Goal: Task Accomplishment & Management: Manage account settings

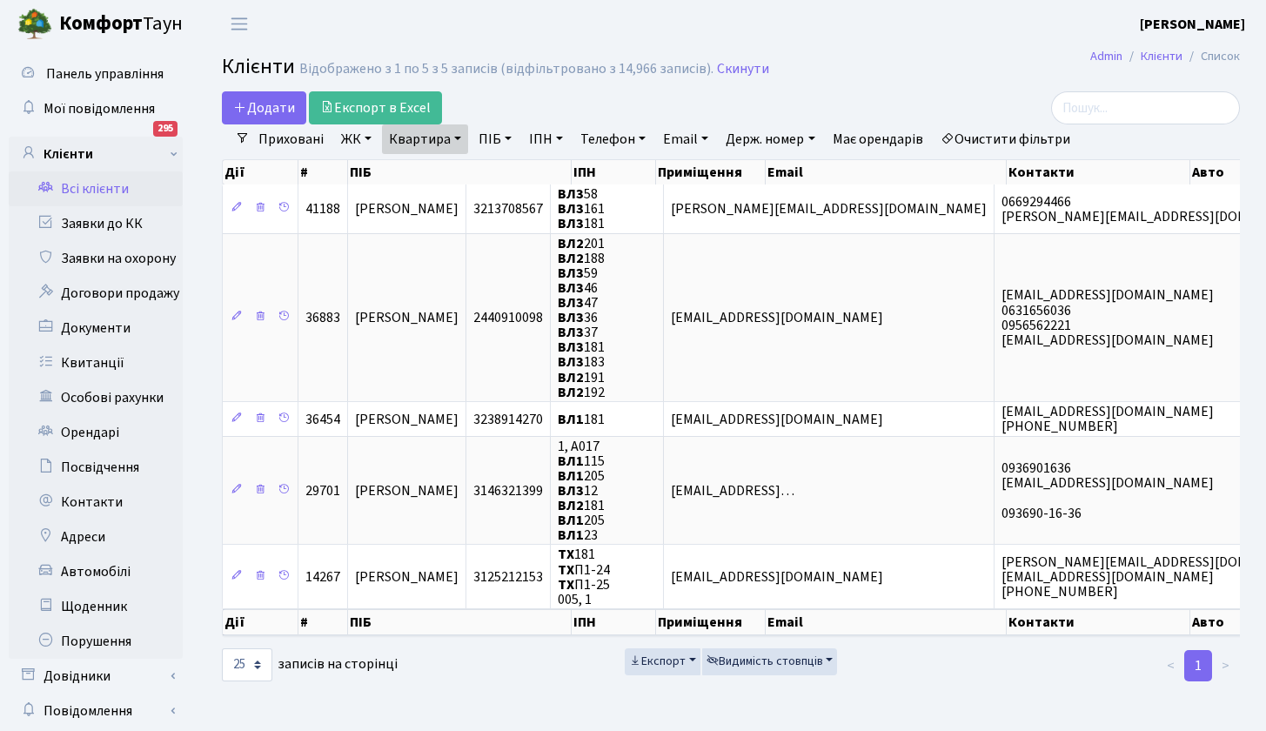
select select "25"
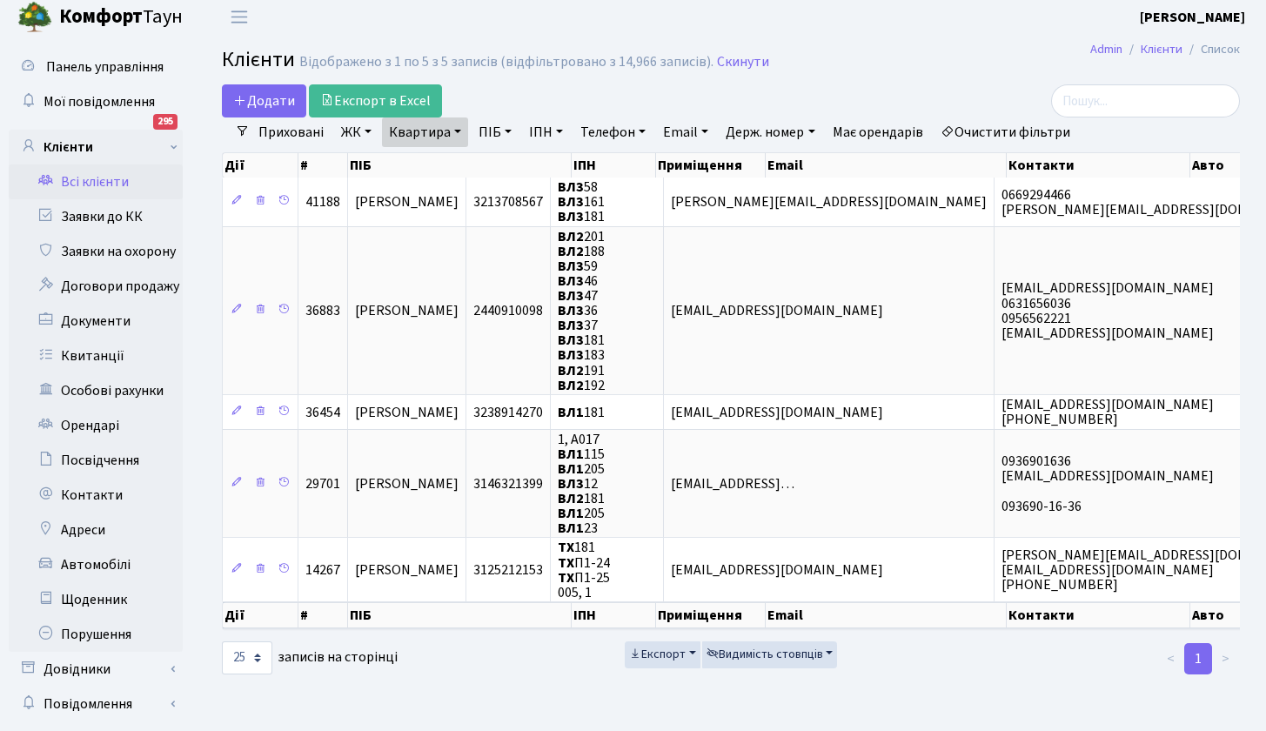
click at [119, 179] on link "Всі клієнти" at bounding box center [96, 181] width 174 height 35
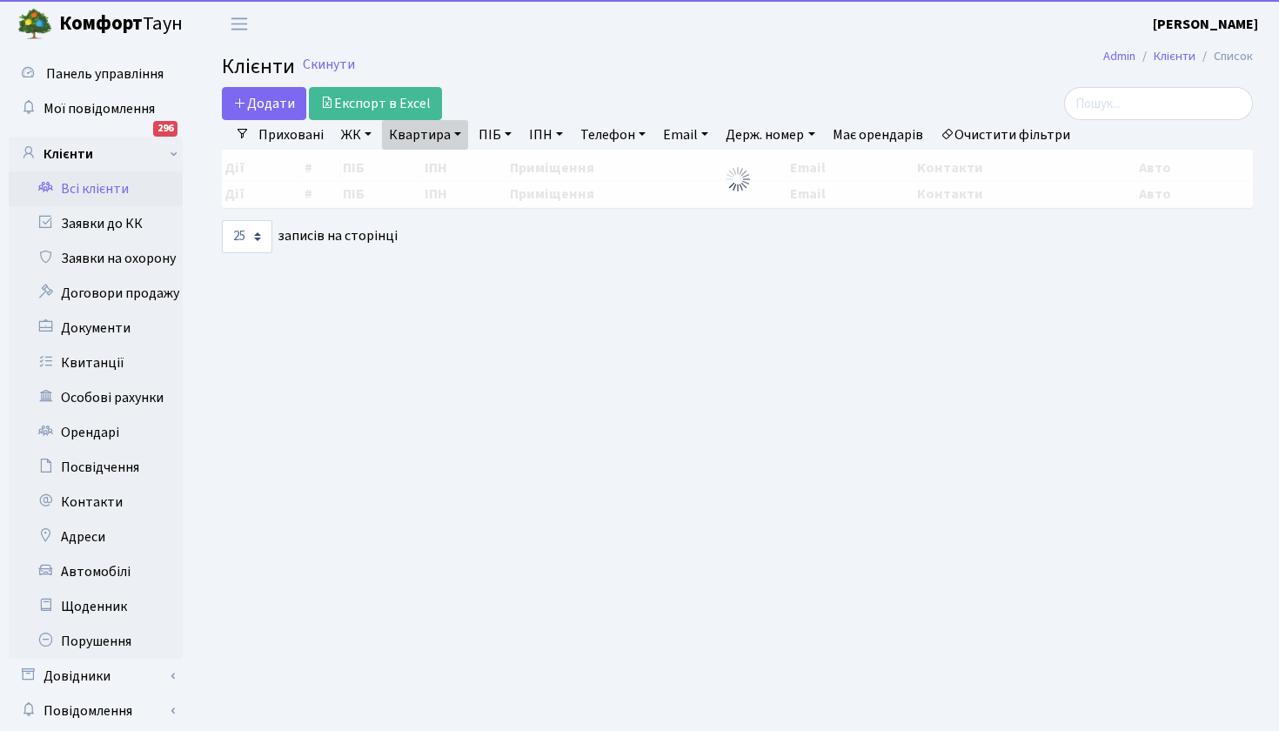
select select "25"
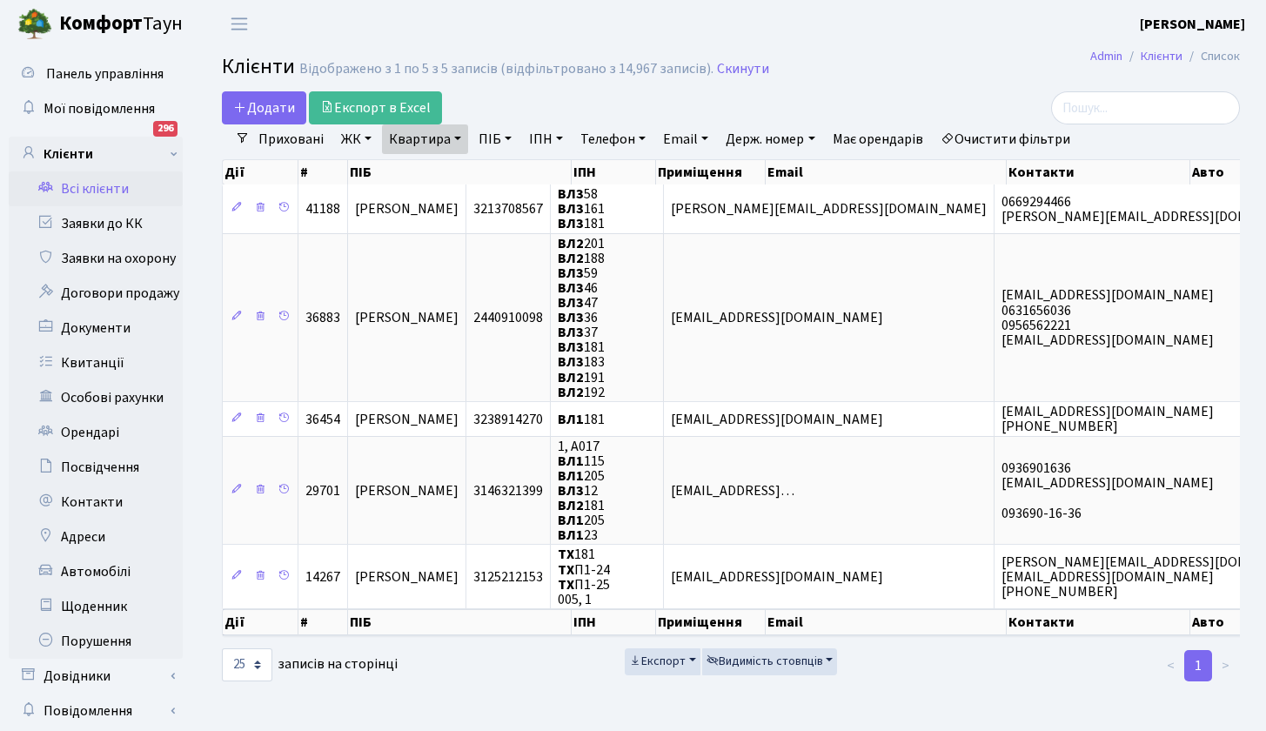
click at [455, 136] on link "Квартира" at bounding box center [425, 139] width 86 height 30
type input "34"
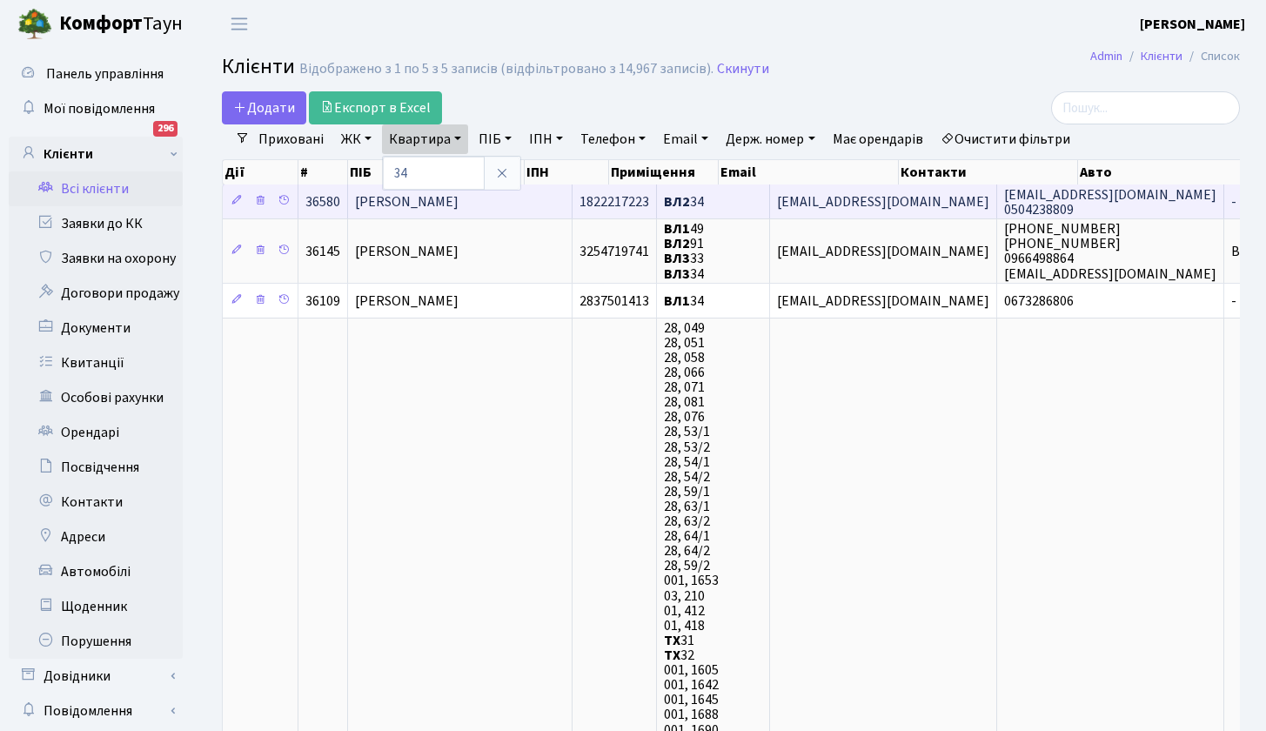
click at [407, 202] on span "Бурдига Лариса Петрівна" at bounding box center [407, 201] width 104 height 19
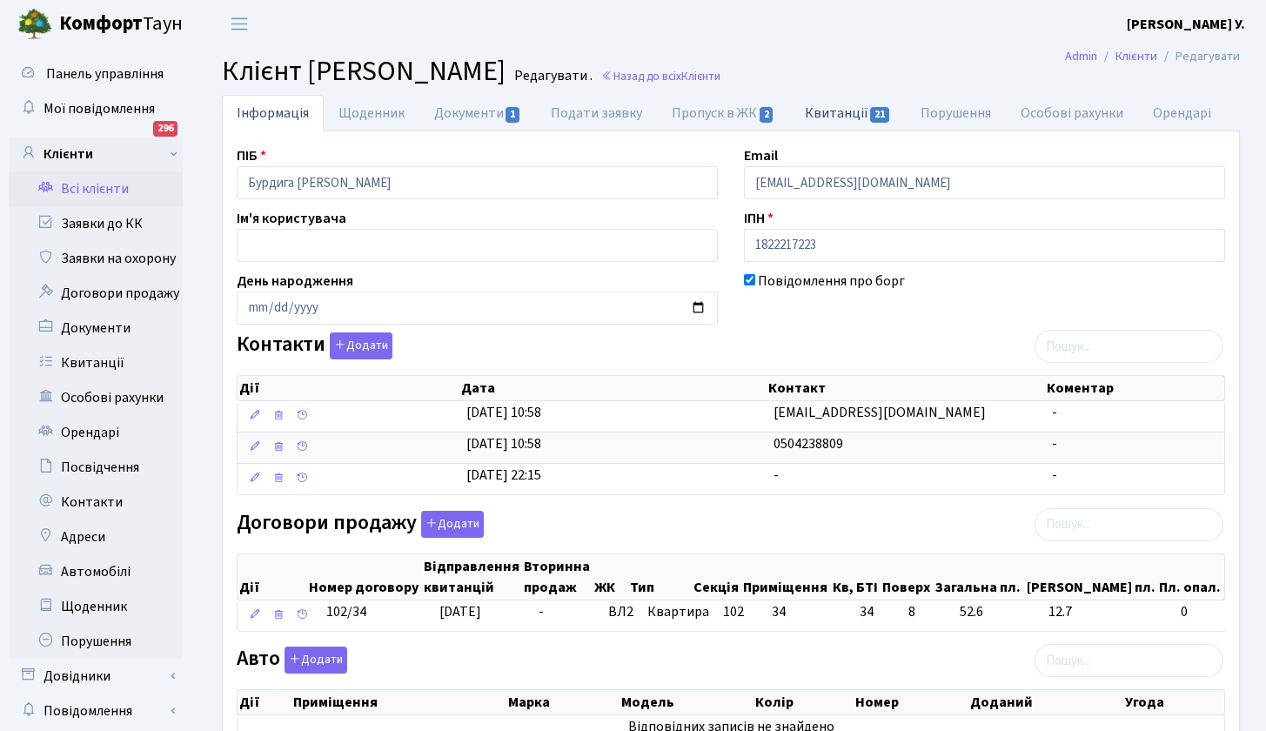
click at [850, 108] on link "Квитанції 21" at bounding box center [848, 113] width 116 height 36
select select "25"
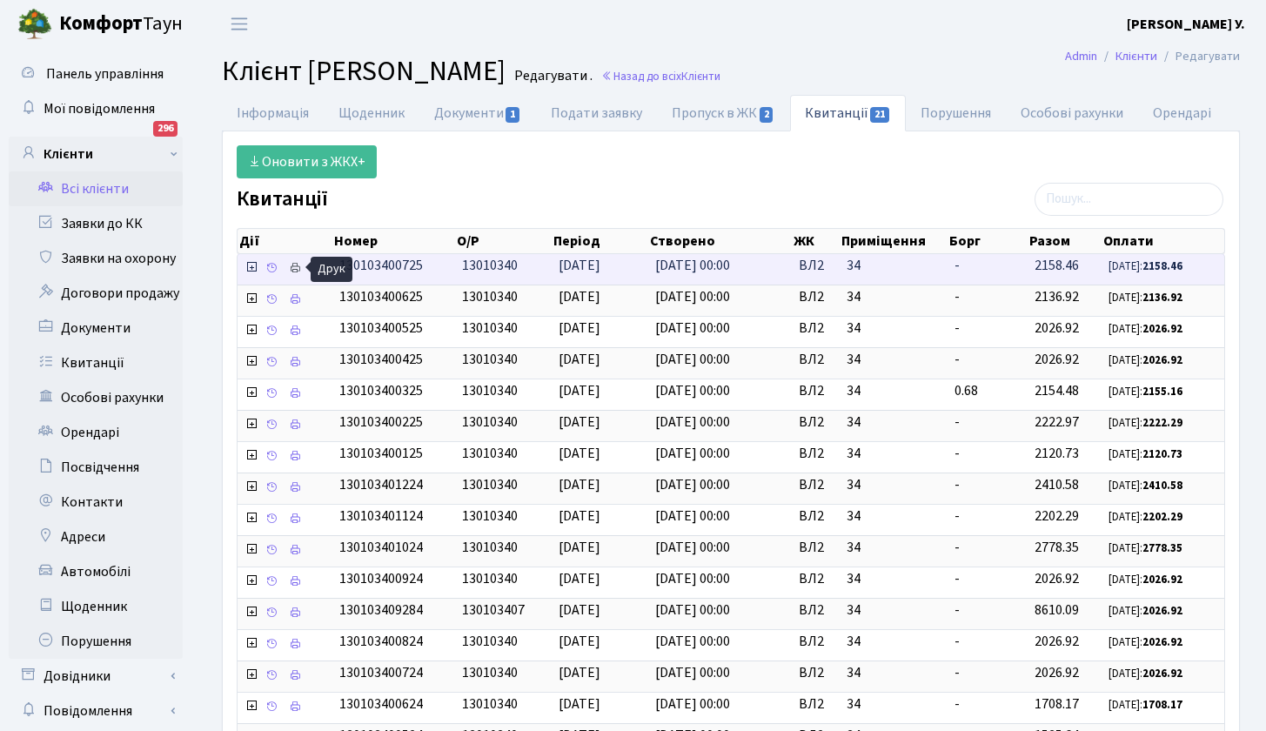
click at [296, 262] on icon at bounding box center [295, 268] width 12 height 12
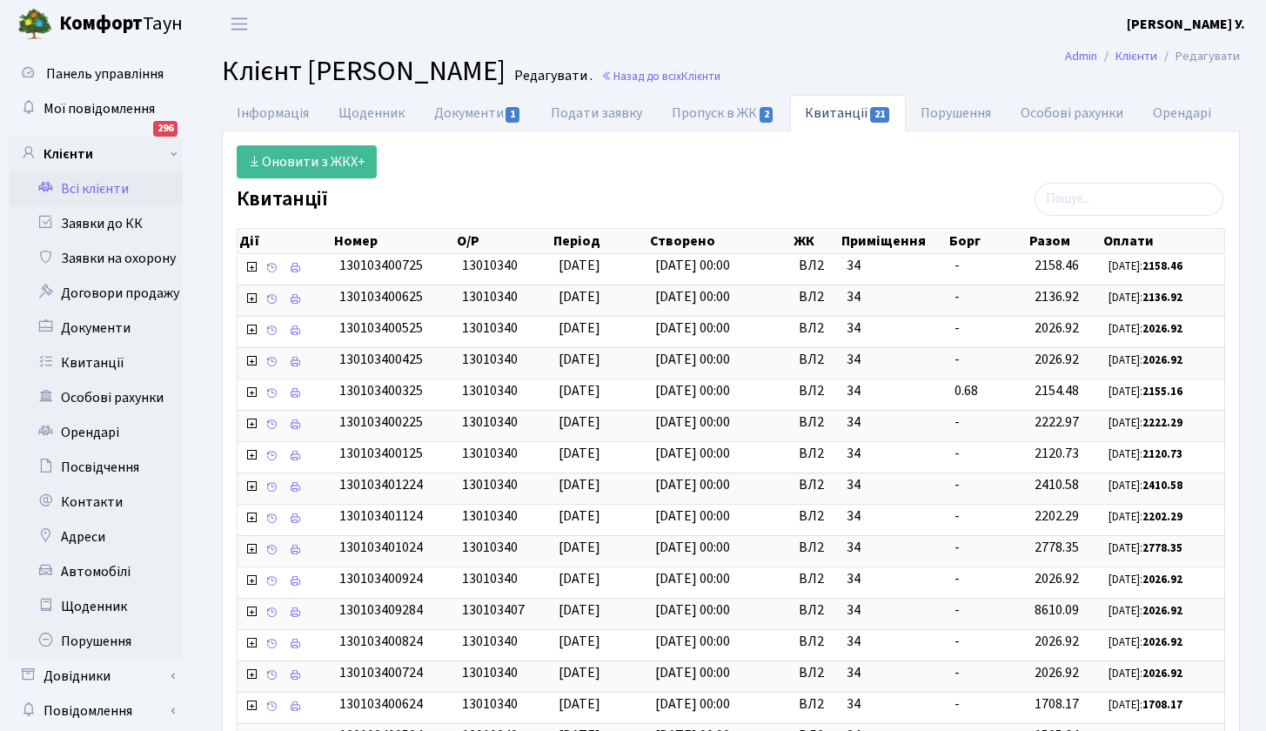
click at [112, 185] on link "Всі клієнти" at bounding box center [96, 188] width 174 height 35
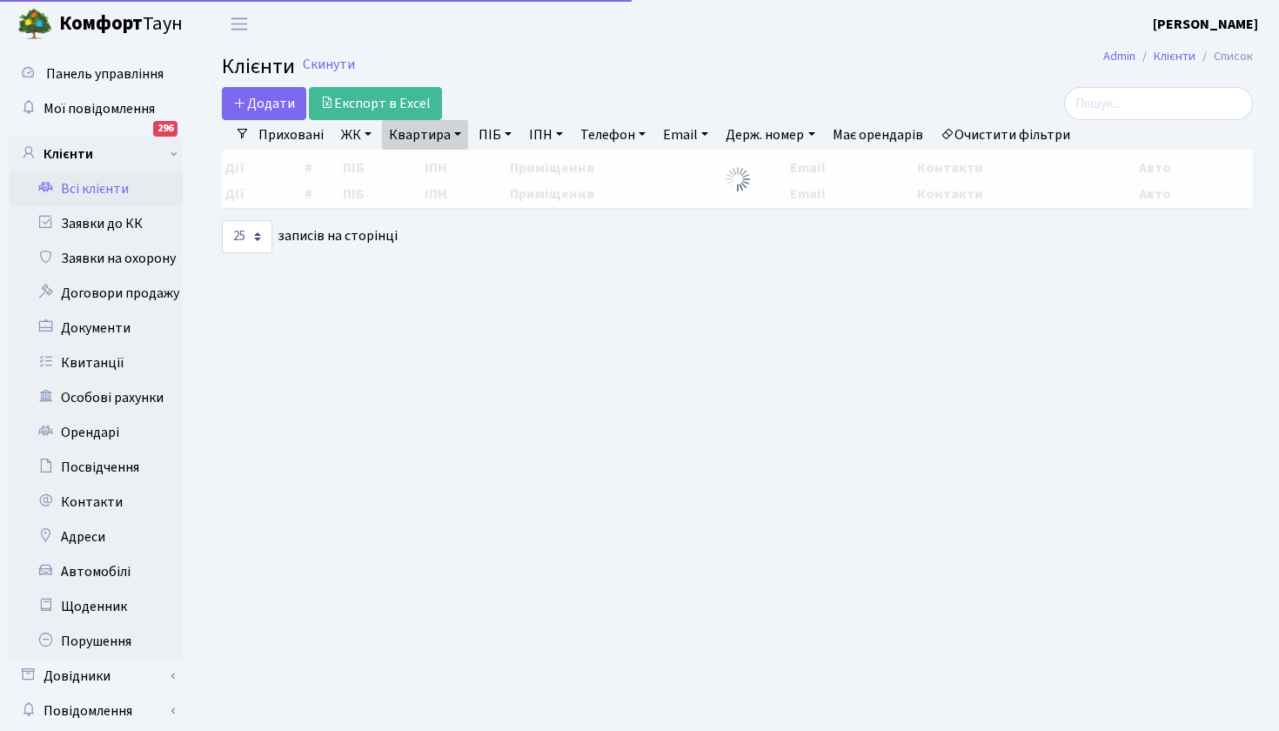
select select "25"
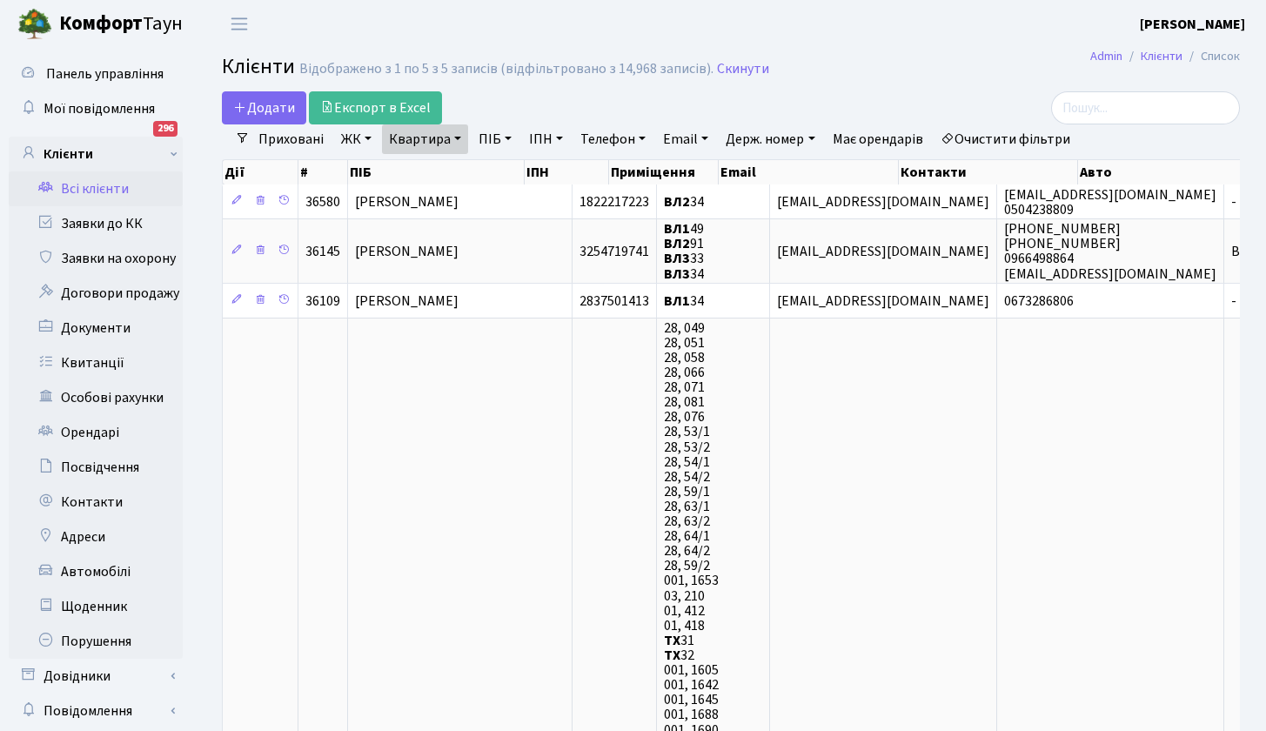
click at [451, 131] on link "Квартира" at bounding box center [425, 139] width 86 height 30
type input "180"
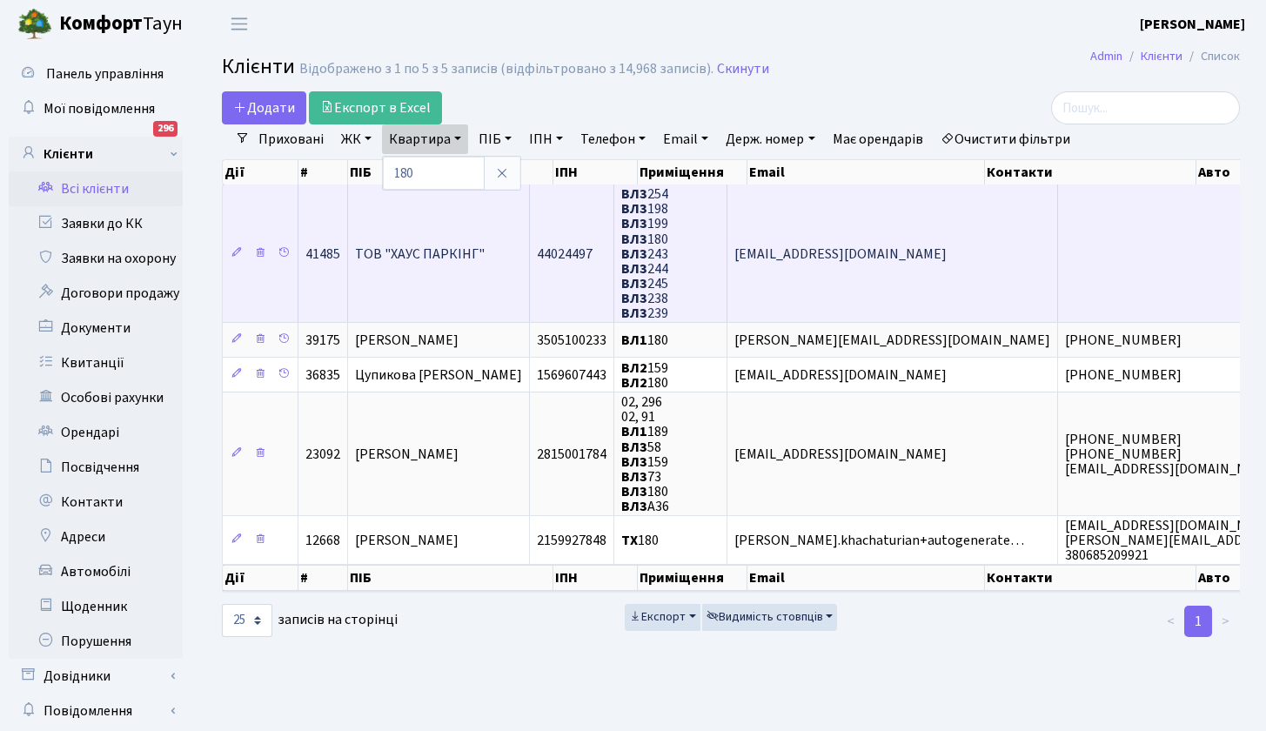
click at [437, 251] on span "ТОВ "ХАУС ПАРКІНГ"" at bounding box center [420, 253] width 130 height 19
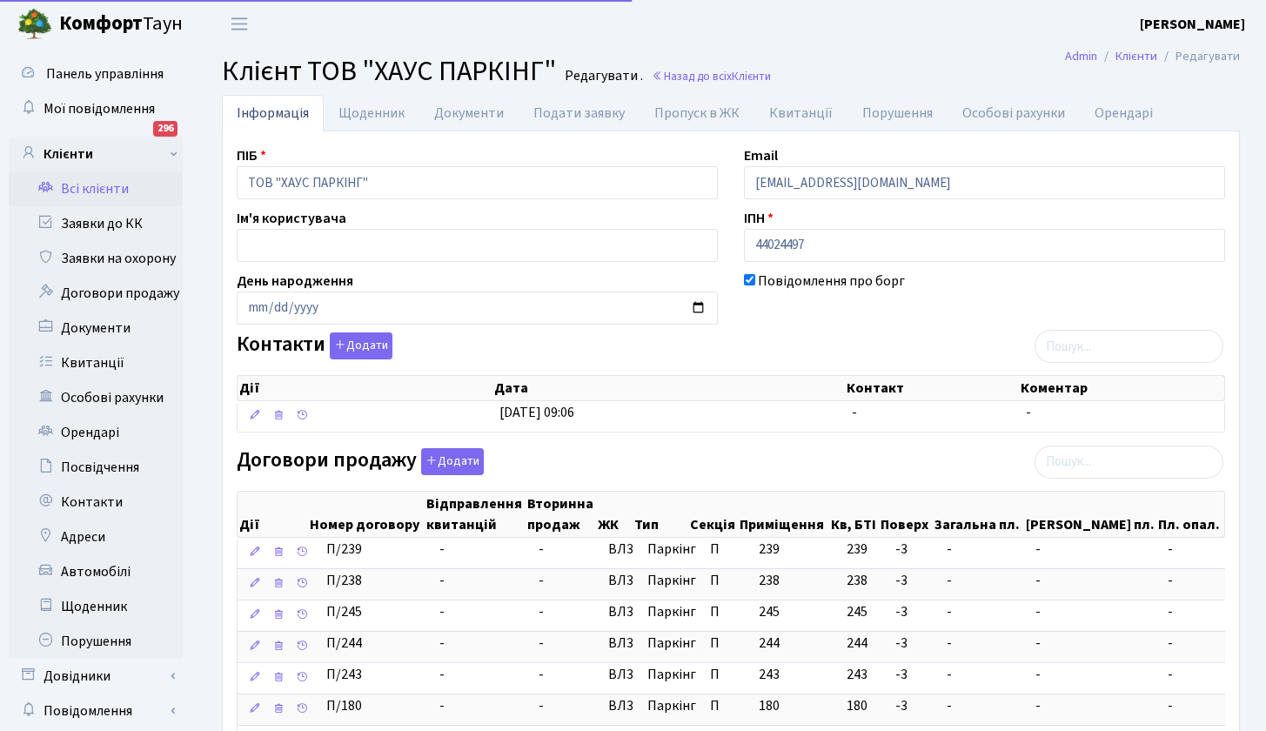
select select "25"
click at [800, 111] on link "Квитанції" at bounding box center [800, 113] width 93 height 36
select select "25"
